Goal: Task Accomplishment & Management: Complete application form

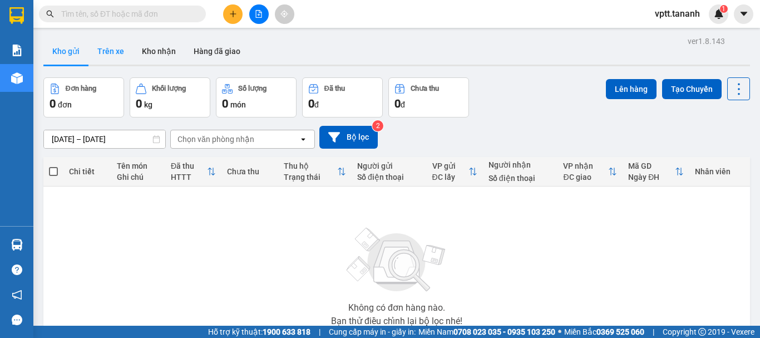
click at [107, 52] on button "Trên xe" at bounding box center [110, 51] width 45 height 27
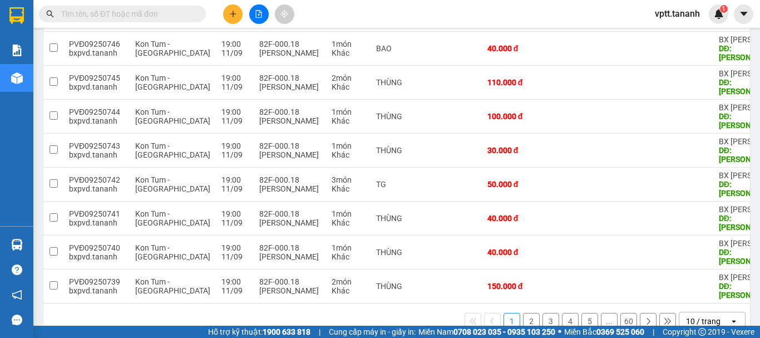
scroll to position [250, 0]
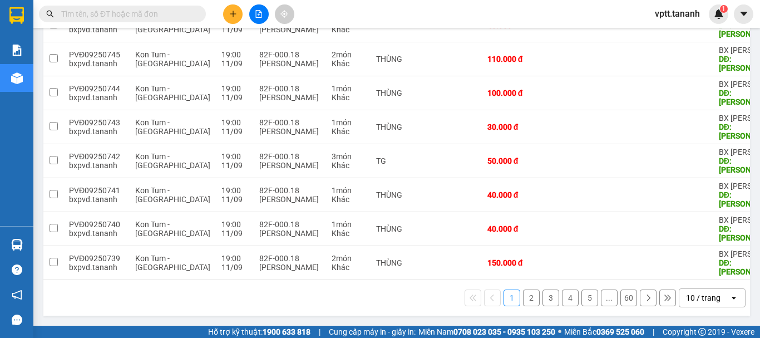
click at [527, 299] on button "2" at bounding box center [531, 297] width 17 height 17
click at [546, 296] on button "3" at bounding box center [551, 297] width 17 height 17
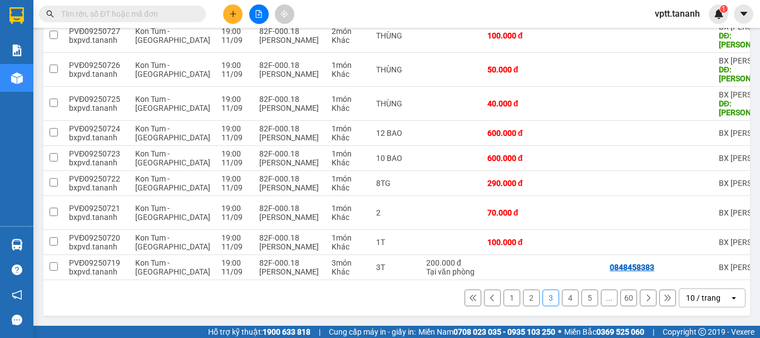
click at [563, 298] on button "4" at bounding box center [570, 297] width 17 height 17
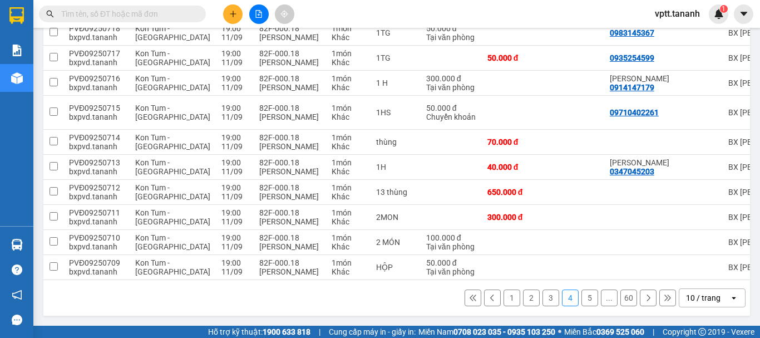
click at [586, 300] on button "5" at bounding box center [590, 297] width 17 height 17
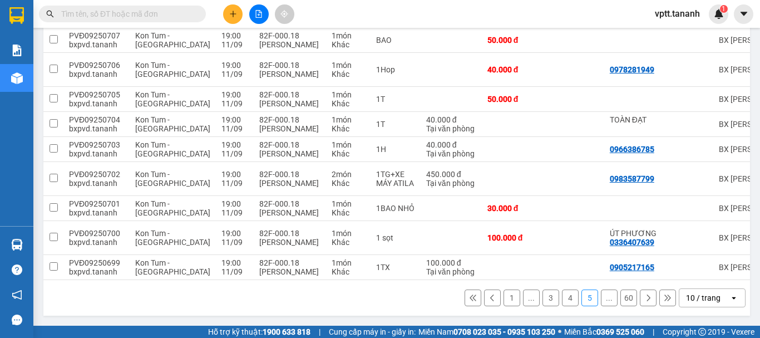
click at [645, 297] on icon at bounding box center [649, 298] width 8 height 8
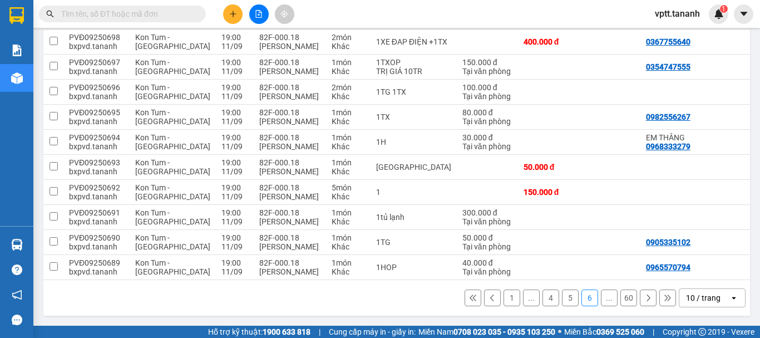
click at [645, 297] on icon at bounding box center [649, 298] width 8 height 8
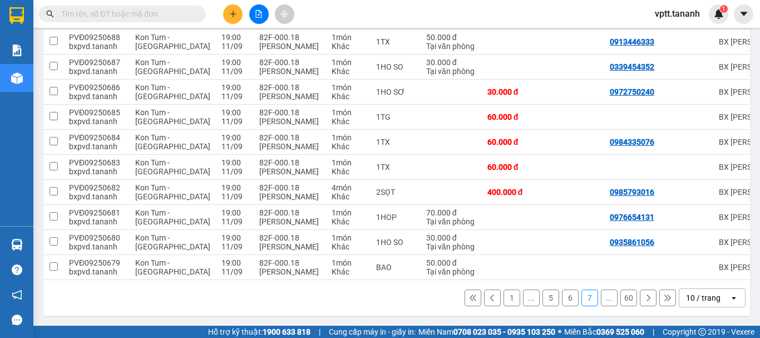
click at [645, 297] on icon at bounding box center [649, 298] width 8 height 8
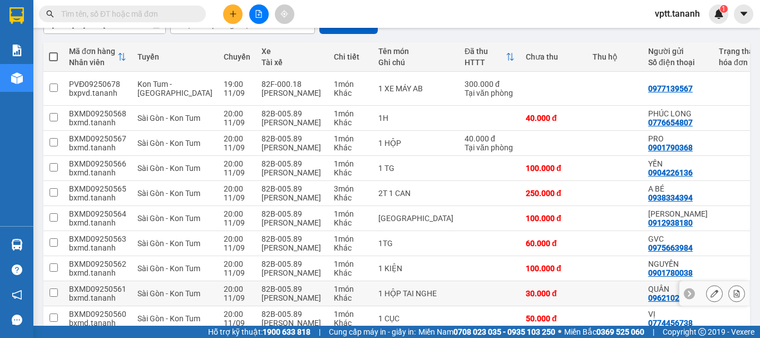
scroll to position [170, 0]
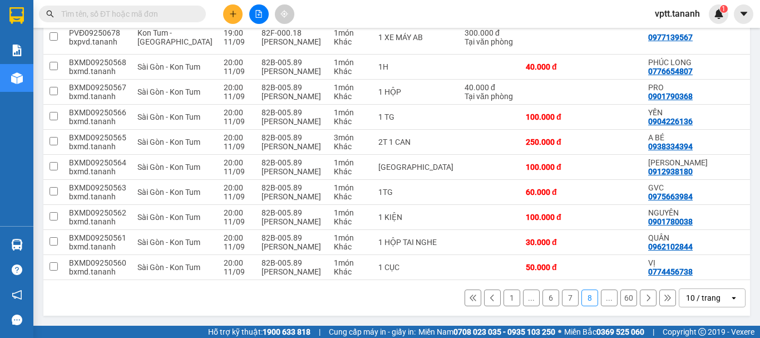
click at [647, 297] on icon at bounding box center [648, 297] width 3 height 7
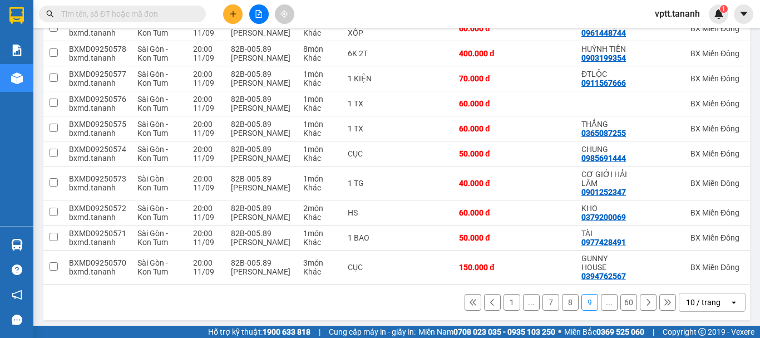
click at [641, 297] on div "1 ... 7 8 9 ... 60 10 / trang open" at bounding box center [397, 302] width 698 height 19
click at [647, 306] on icon at bounding box center [648, 302] width 3 height 7
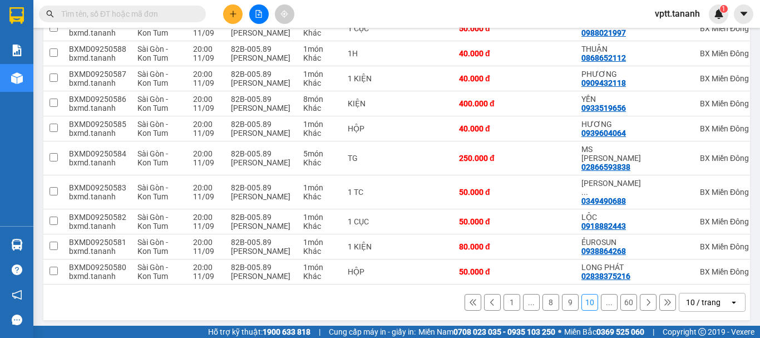
click at [645, 298] on icon at bounding box center [649, 302] width 8 height 8
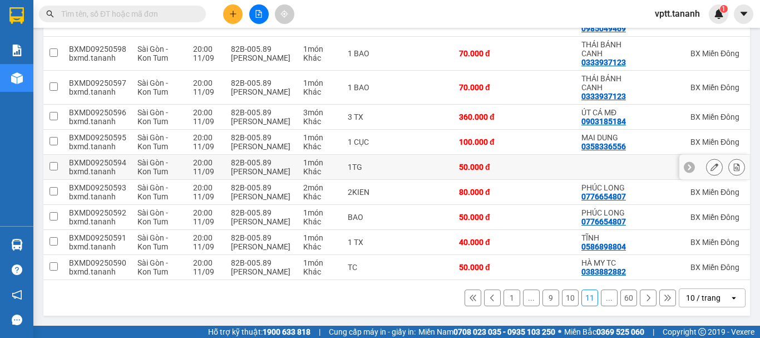
scroll to position [188, 0]
click at [645, 298] on icon at bounding box center [649, 298] width 8 height 8
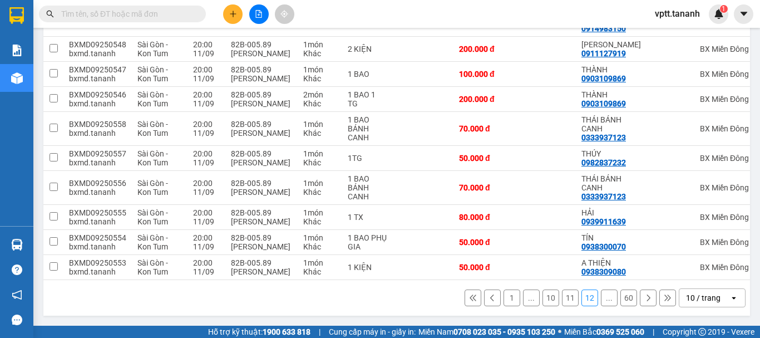
click at [645, 298] on icon at bounding box center [649, 298] width 8 height 8
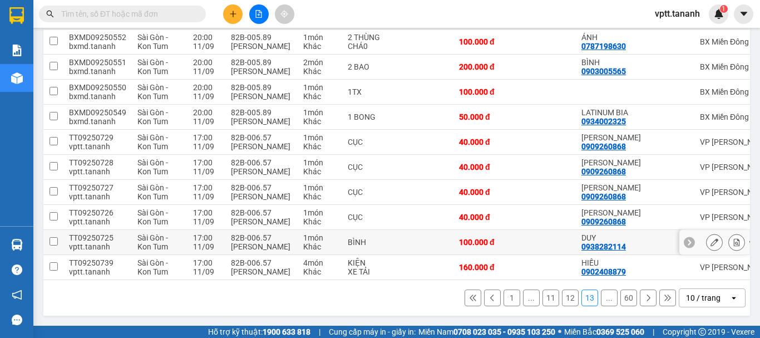
scroll to position [215, 0]
click at [469, 295] on icon at bounding box center [473, 298] width 8 height 8
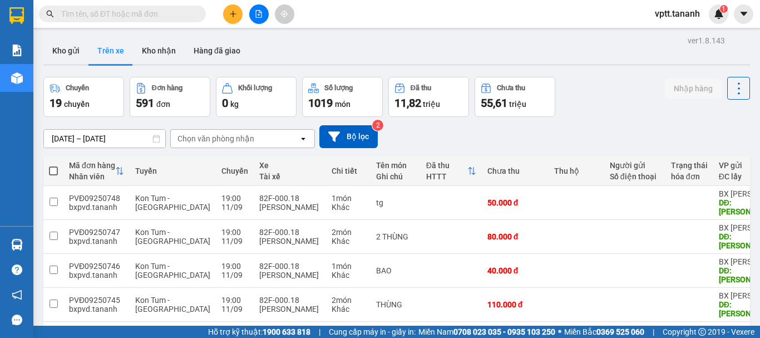
scroll to position [0, 0]
click at [63, 49] on button "Kho gửi" at bounding box center [65, 51] width 45 height 27
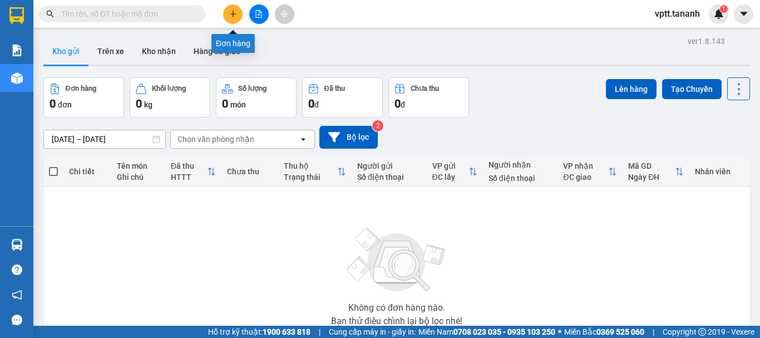
click at [227, 7] on button at bounding box center [232, 13] width 19 height 19
